Goal: Obtain resource: Download file/media

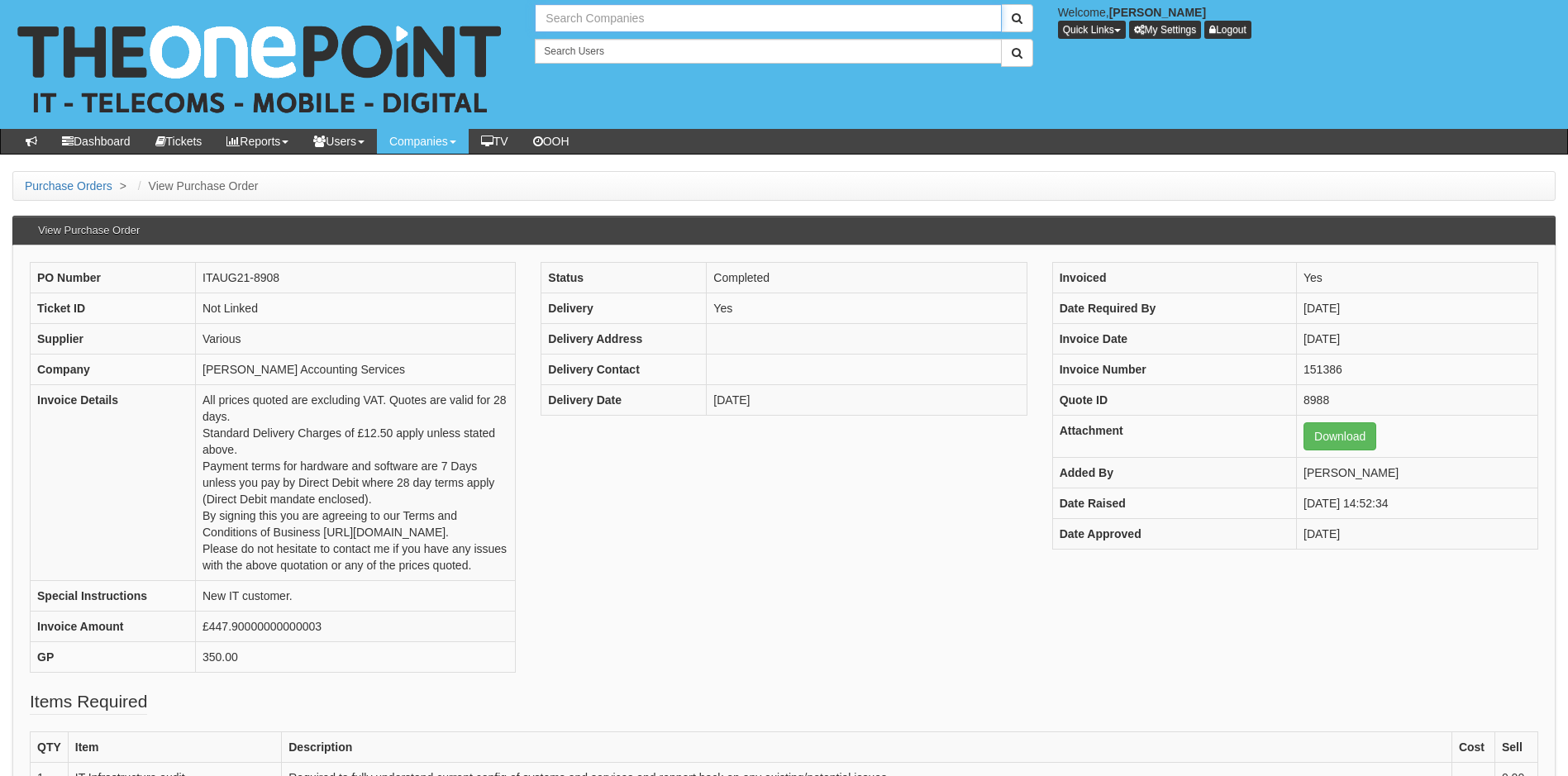
drag, startPoint x: 0, startPoint y: 0, endPoint x: 620, endPoint y: 18, distance: 620.3
click at [620, 18] on input "text" at bounding box center [768, 19] width 466 height 28
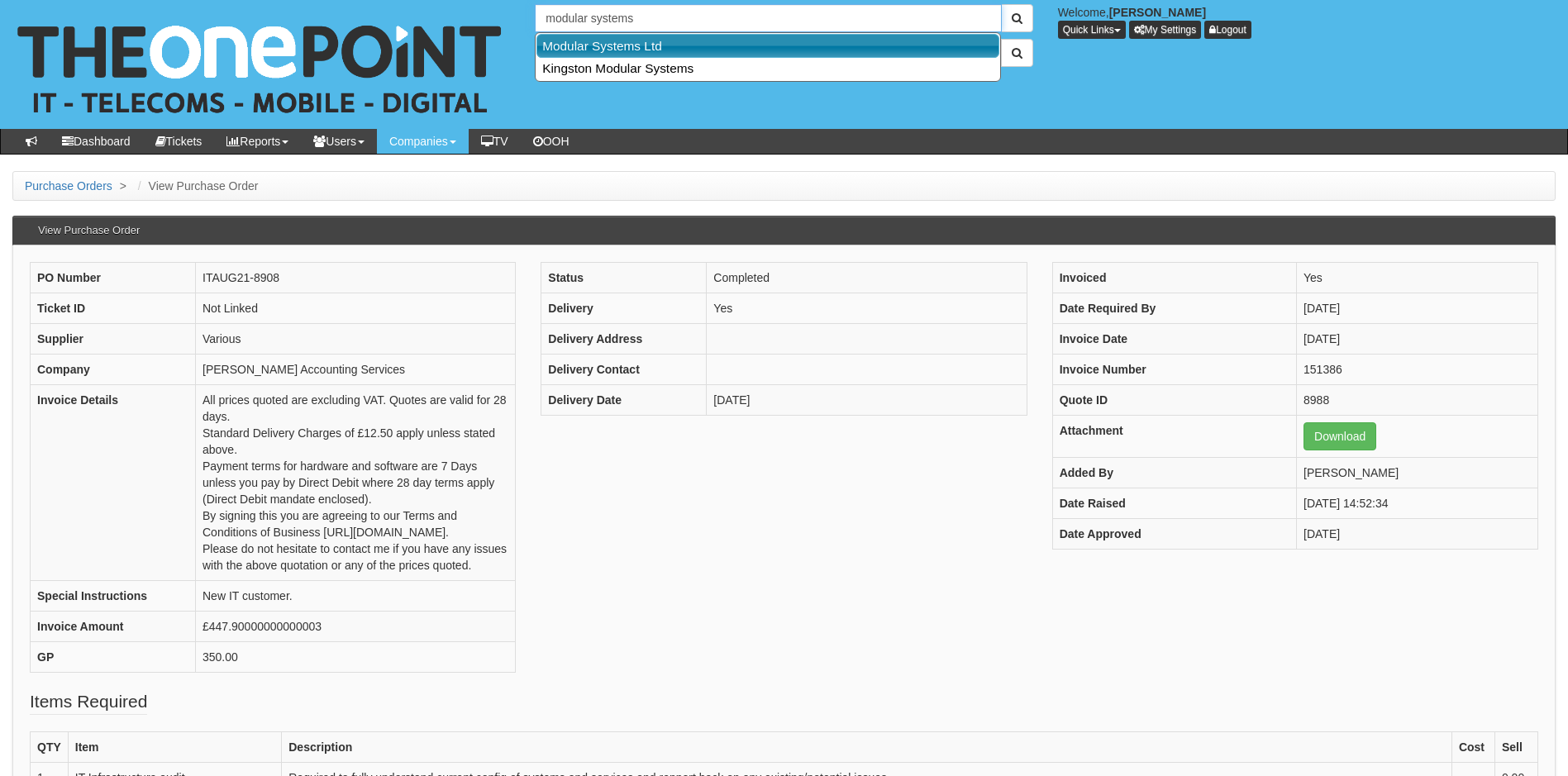
click at [616, 43] on link "Modular Systems Ltd" at bounding box center [768, 45] width 463 height 24
type input "Modular Systems Ltd"
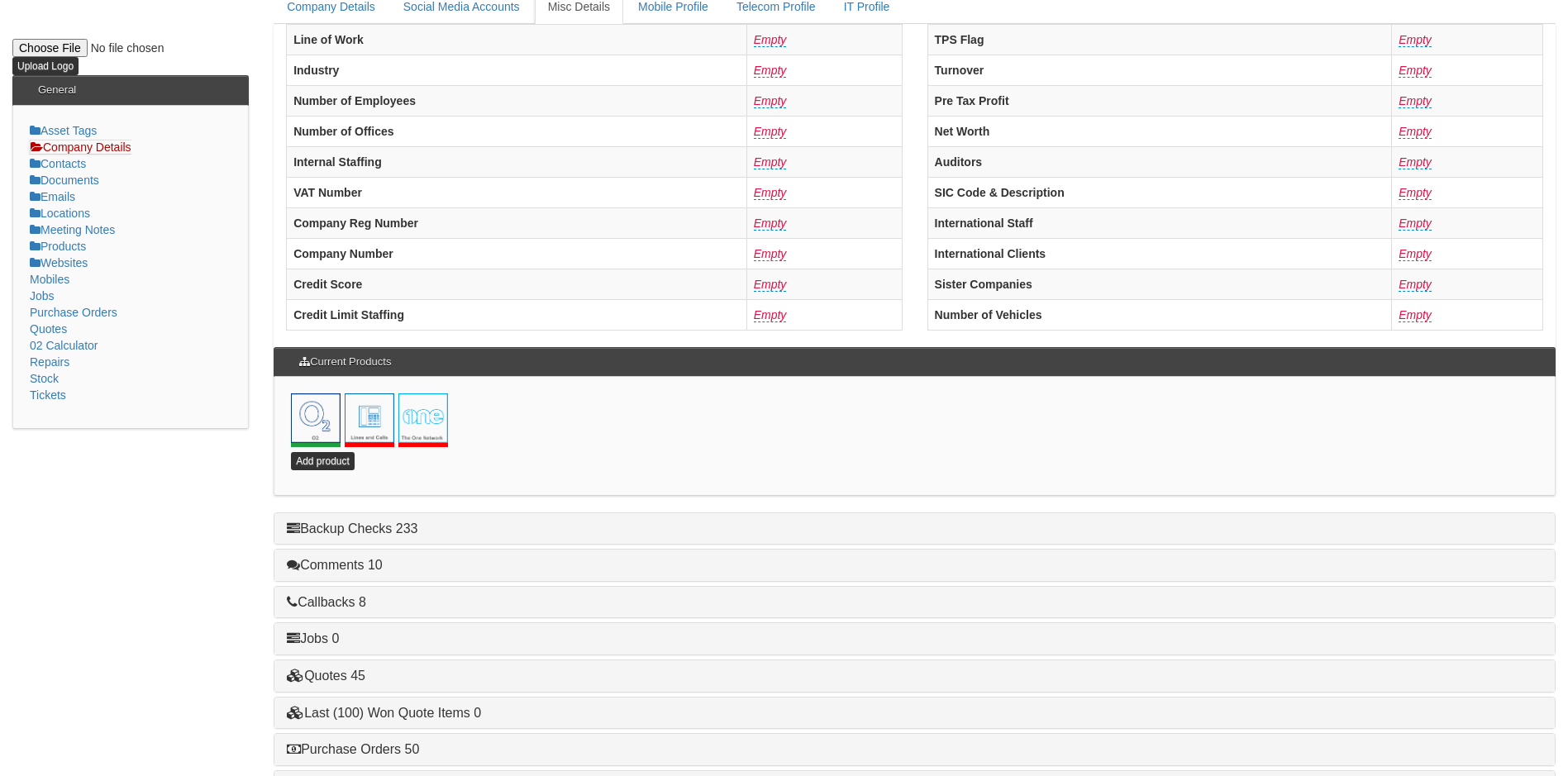
scroll to position [355, 0]
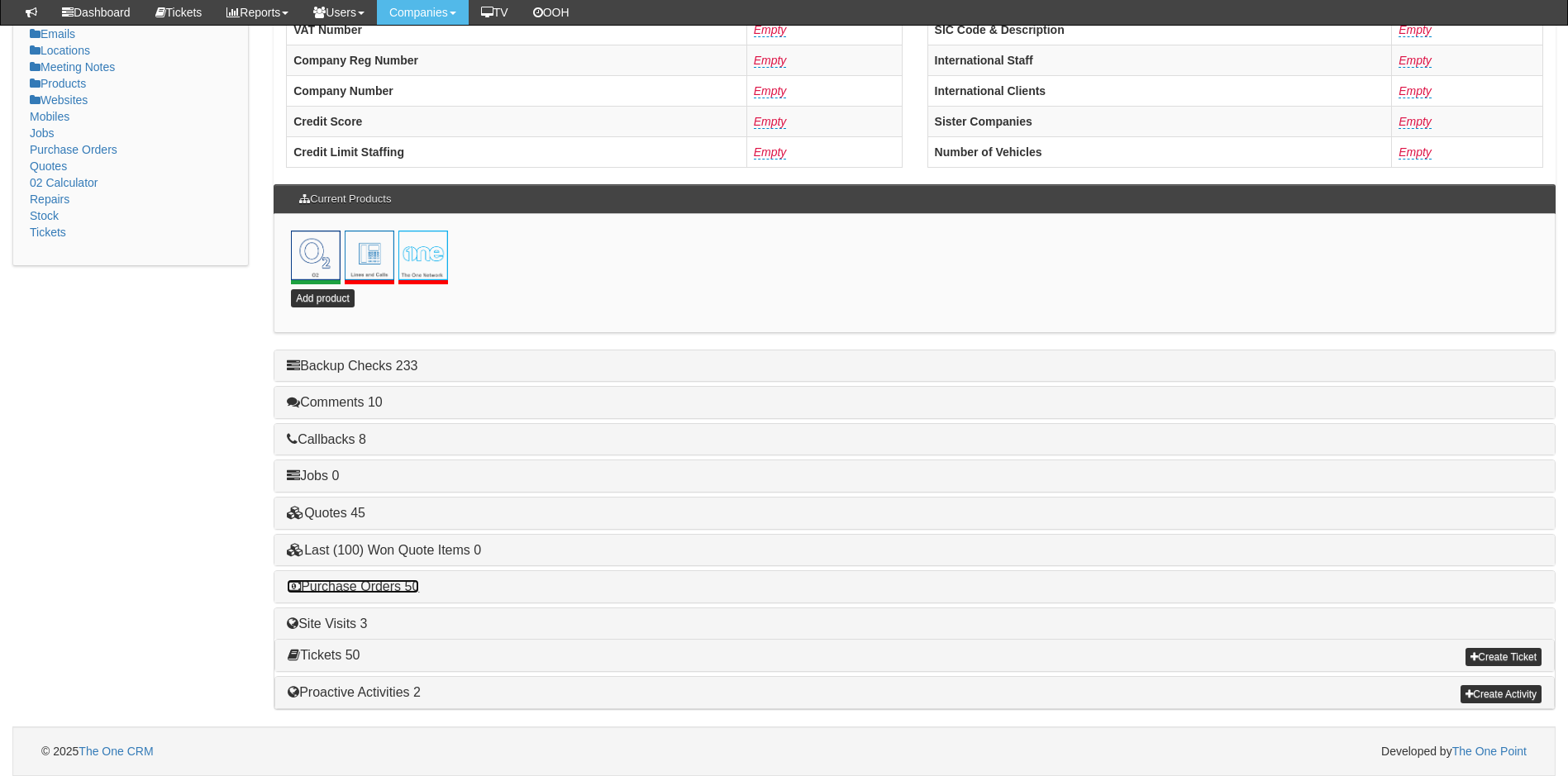
click at [409, 590] on link "Purchase Orders 50" at bounding box center [353, 586] width 132 height 14
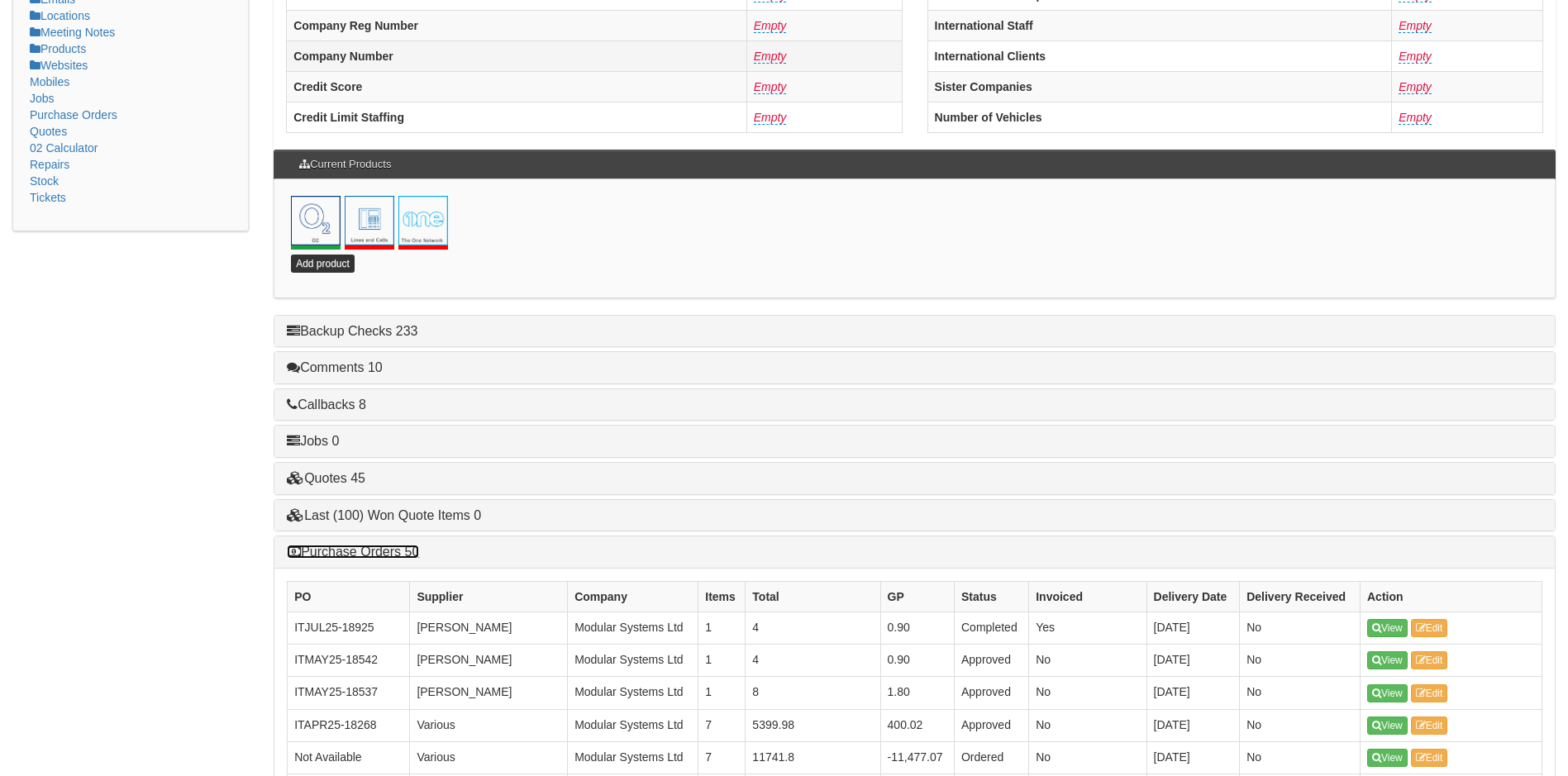
scroll to position [0, 0]
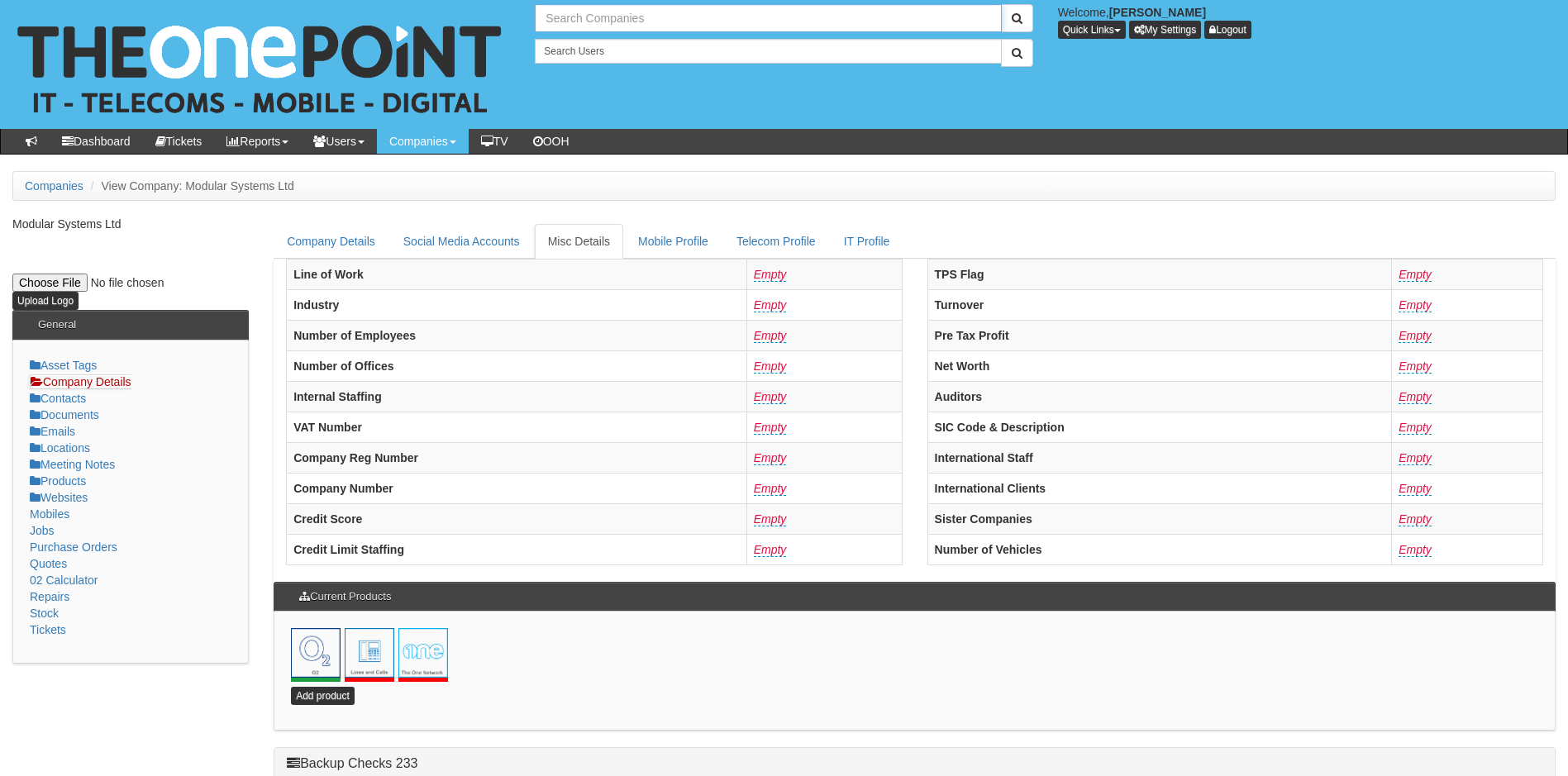
click at [659, 13] on input "text" at bounding box center [768, 19] width 466 height 28
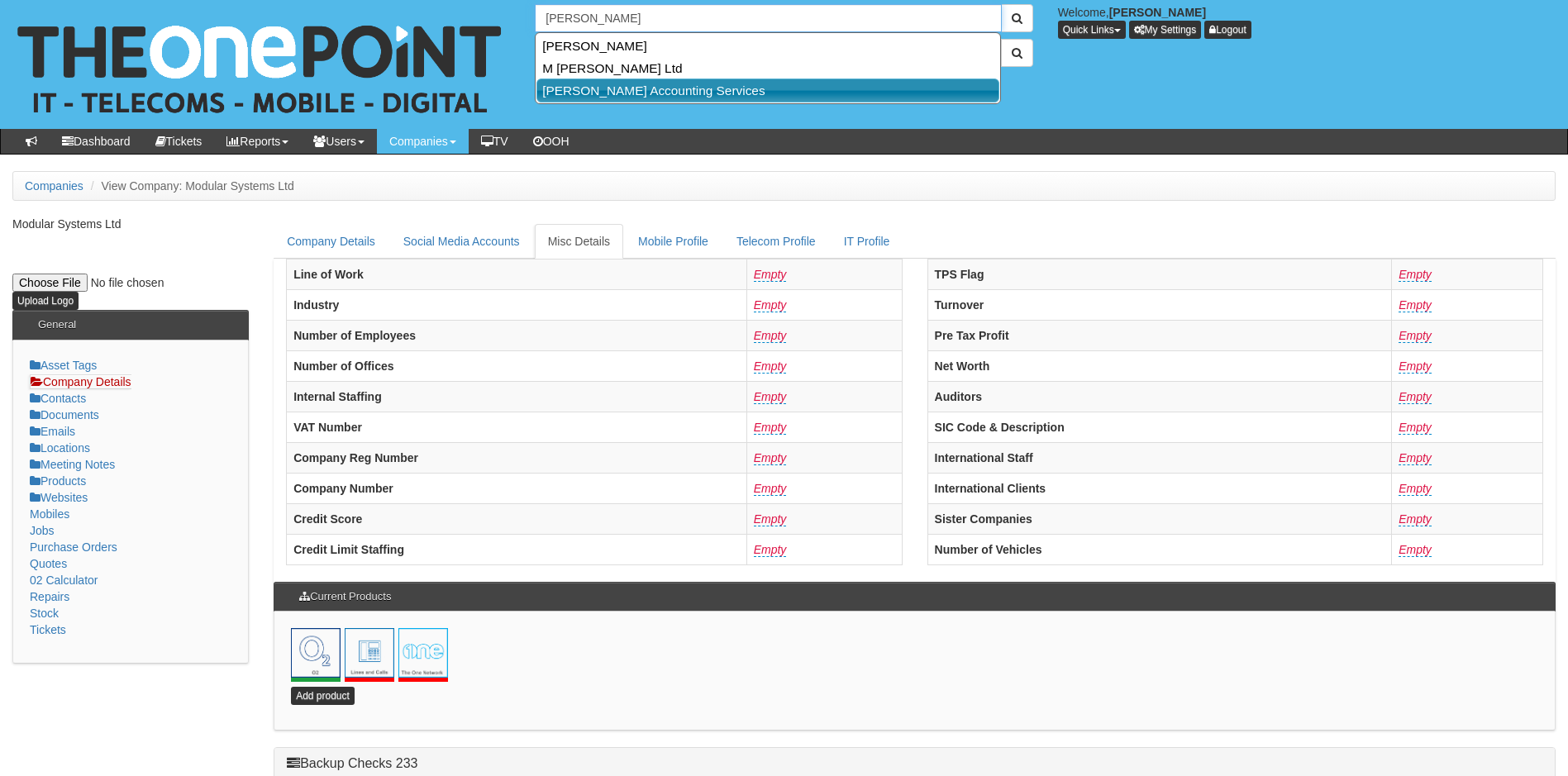
click at [612, 91] on link "[PERSON_NAME] Accounting Services" at bounding box center [768, 90] width 463 height 24
type input "[PERSON_NAME] Accounting Services"
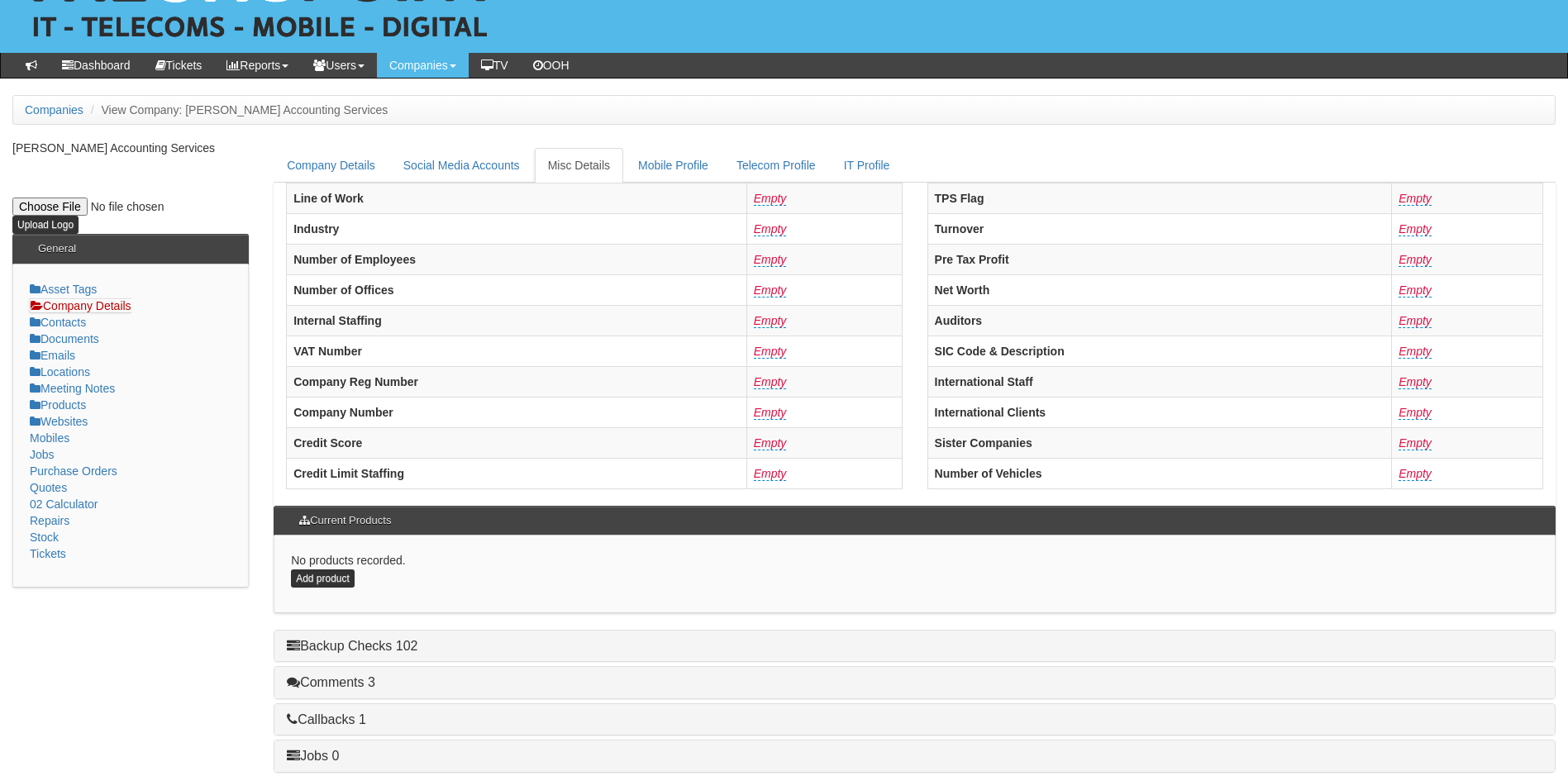
scroll to position [314, 0]
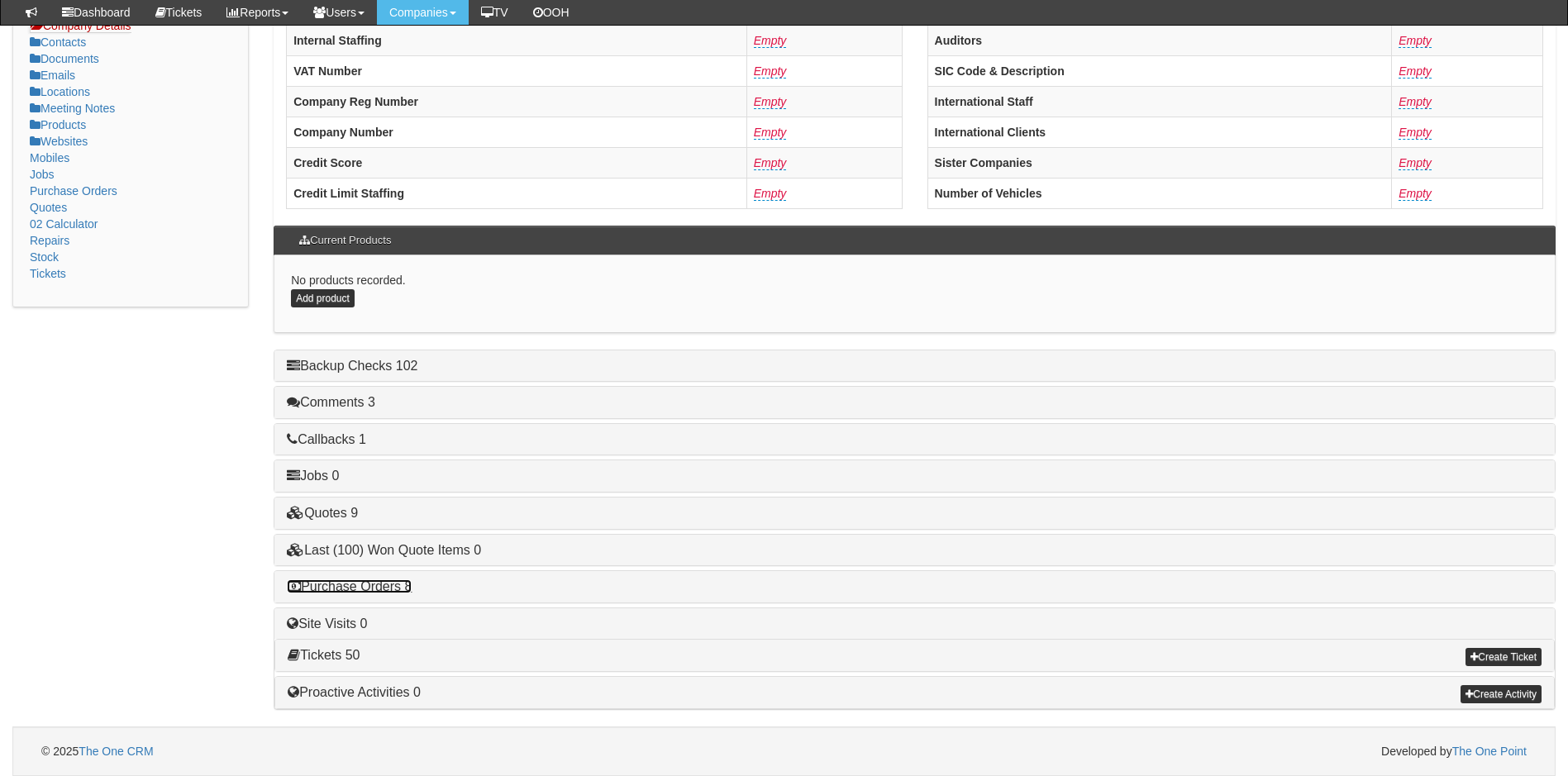
click at [396, 582] on link "Purchase Orders 8" at bounding box center [349, 586] width 125 height 14
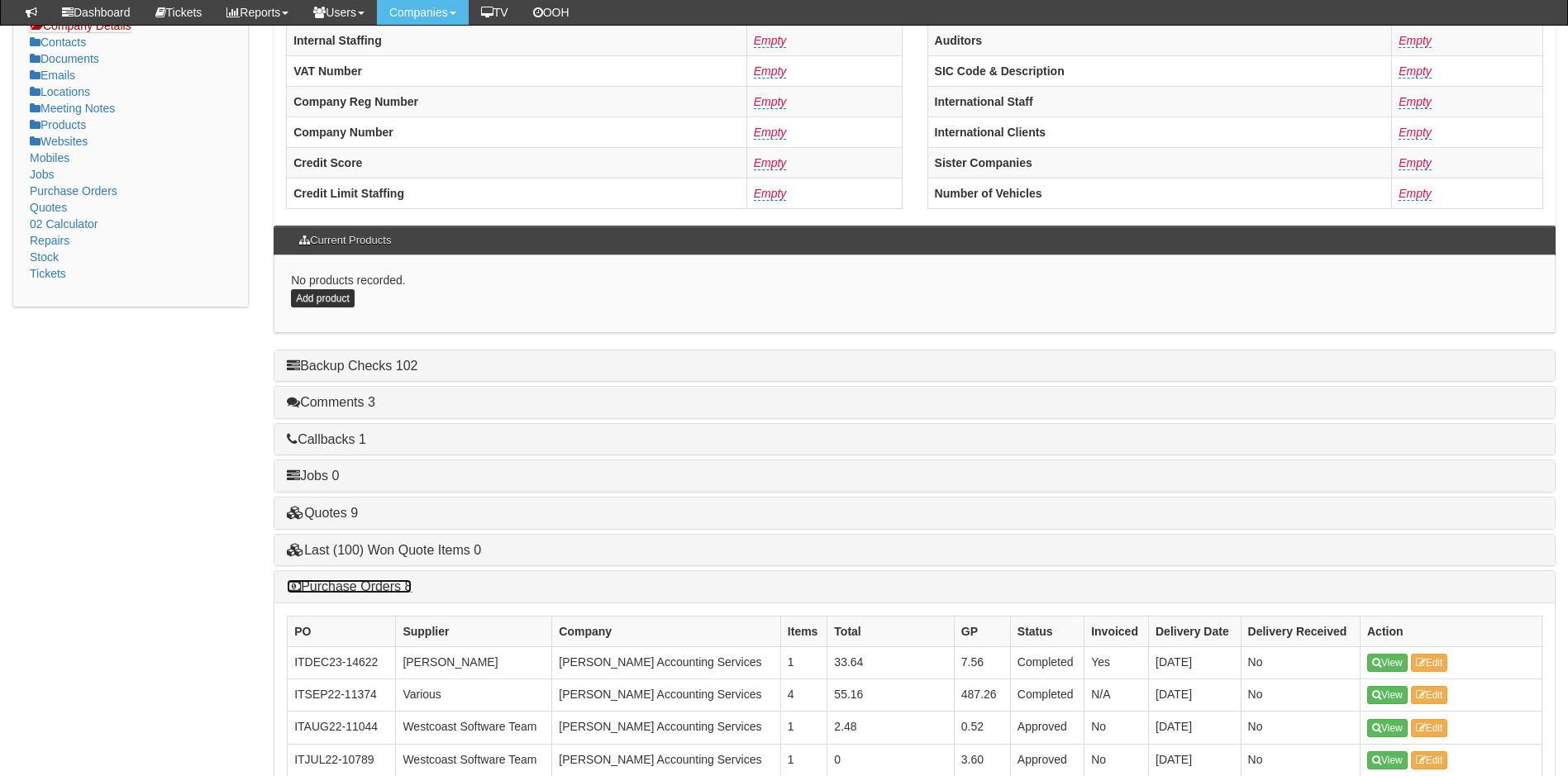
scroll to position [648, 0]
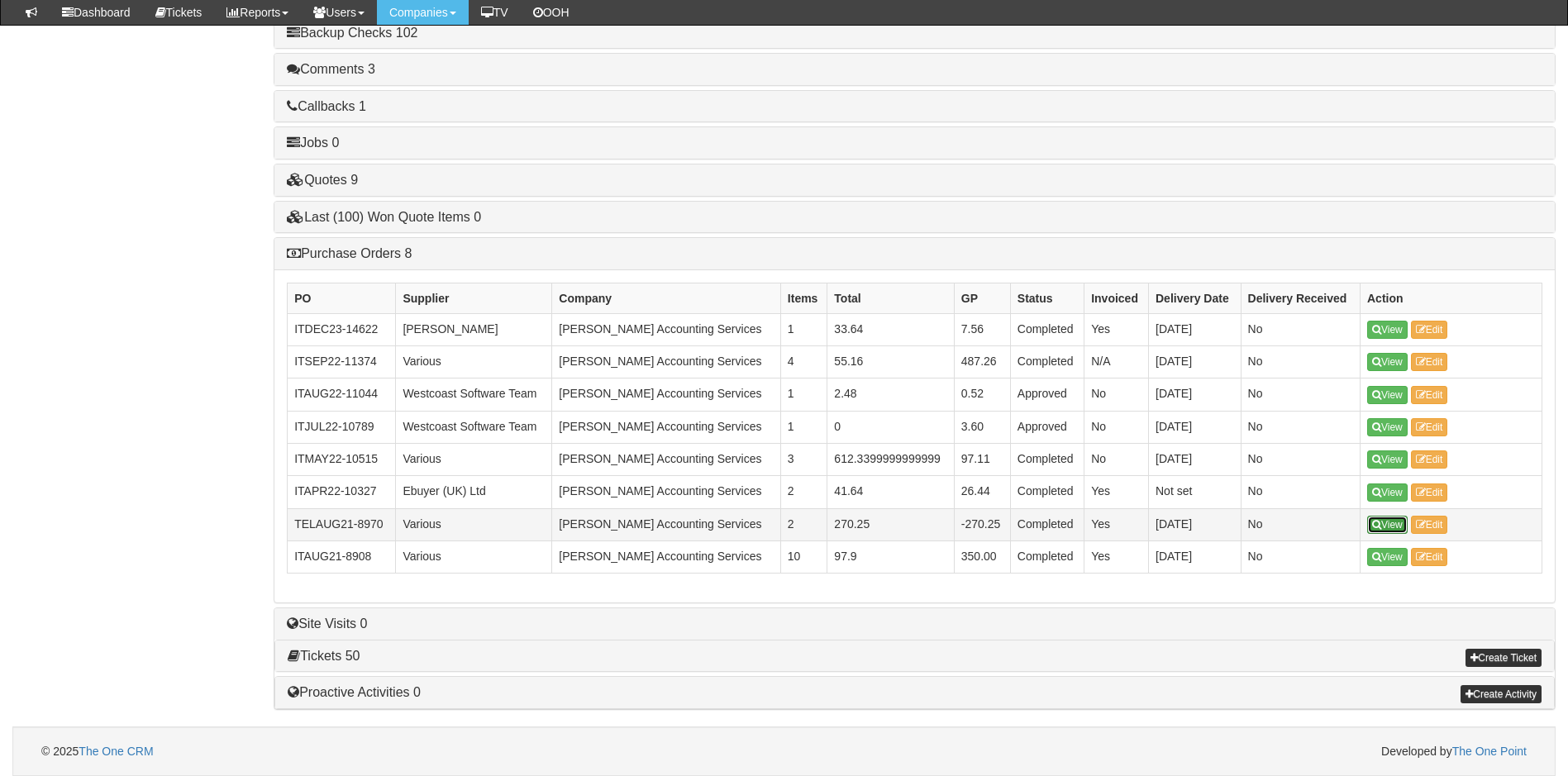
click at [1391, 524] on link "View" at bounding box center [1388, 524] width 41 height 19
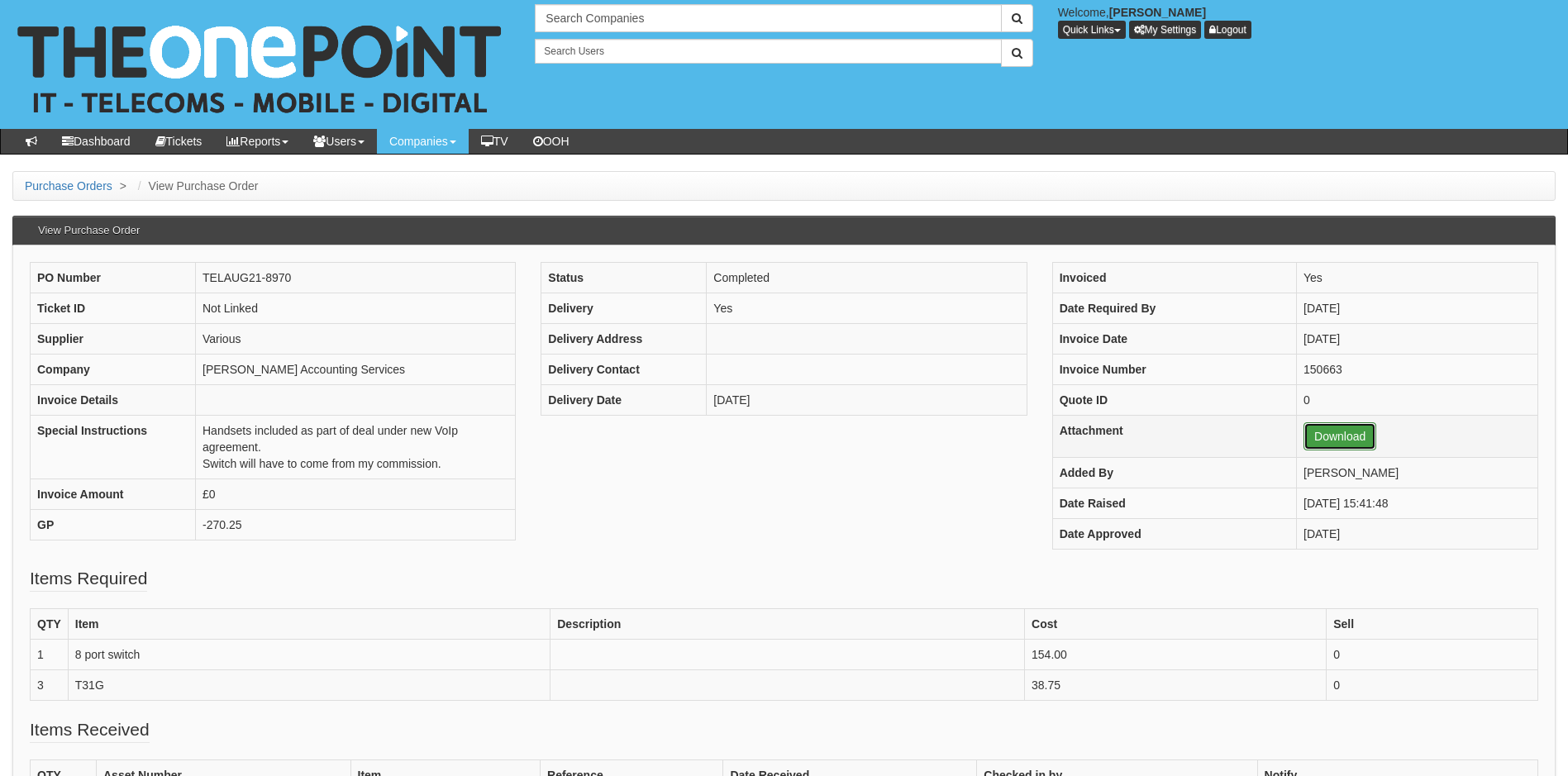
click at [1319, 437] on link "Download" at bounding box center [1340, 437] width 73 height 28
click at [1315, 434] on link "Download" at bounding box center [1340, 437] width 73 height 28
